Goal: Task Accomplishment & Management: Use online tool/utility

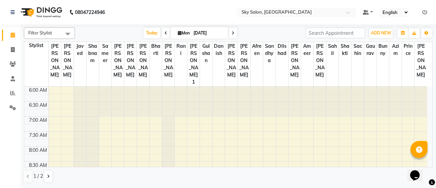
click at [154, 26] on div "Filter Stylist Select All afreen [PERSON_NAME] saha [PERSON_NAME] [PERSON_NAME]…" at bounding box center [228, 105] width 409 height 161
click at [151, 35] on span "Today" at bounding box center [151, 33] width 17 height 11
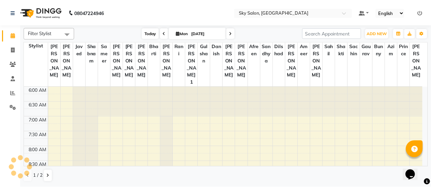
scroll to position [207, 0]
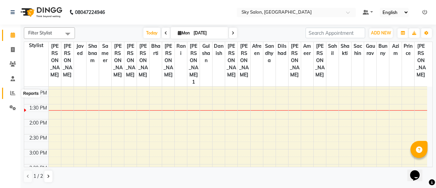
click at [9, 90] on span at bounding box center [13, 93] width 12 height 8
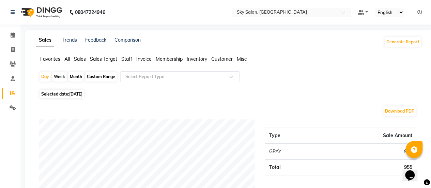
drag, startPoint x: 132, startPoint y: 63, endPoint x: 128, endPoint y: 61, distance: 4.6
click at [128, 61] on div "Favorites All Sales Sales Target Staff Invoice Membership Inventory Customer Mi…" at bounding box center [229, 62] width 396 height 13
click at [128, 61] on span "Staff" at bounding box center [126, 59] width 11 height 6
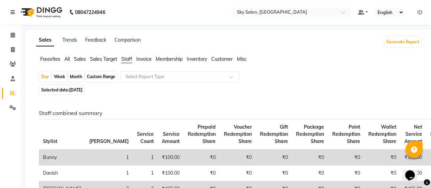
click at [110, 79] on div "Custom Range" at bounding box center [101, 77] width 32 height 10
select select "9"
select select "2025"
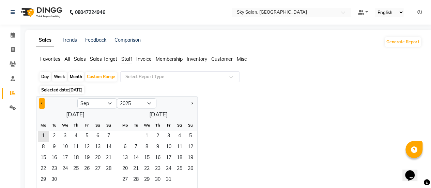
click at [44, 106] on button "Previous month" at bounding box center [41, 103] width 5 height 11
select select "8"
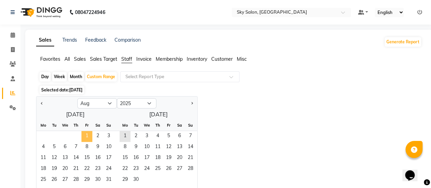
click at [85, 137] on span "1" at bounding box center [86, 136] width 11 height 11
click at [110, 179] on span "31" at bounding box center [108, 179] width 11 height 11
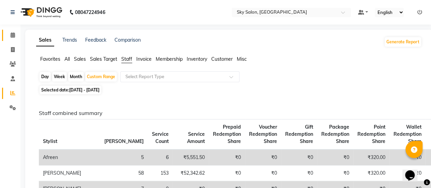
click at [14, 40] on link "Calendar" at bounding box center [10, 35] width 16 height 11
